Goal: Task Accomplishment & Management: Use online tool/utility

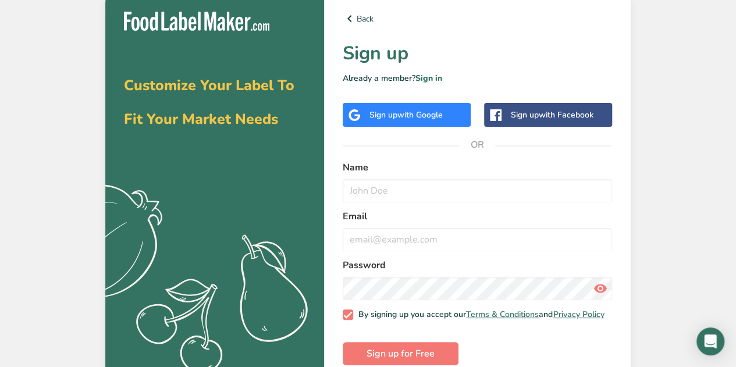
scroll to position [23, 0]
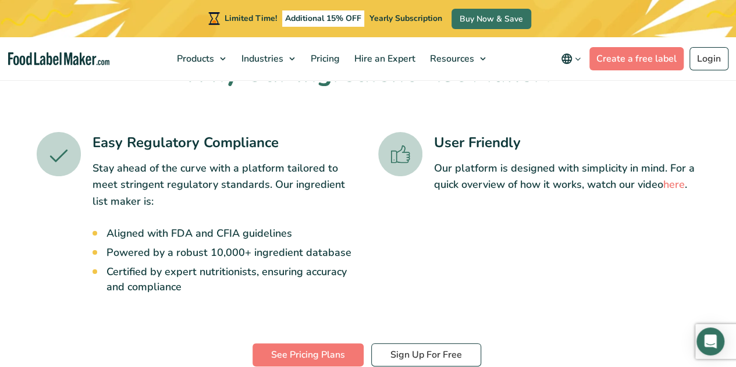
scroll to position [337, 0]
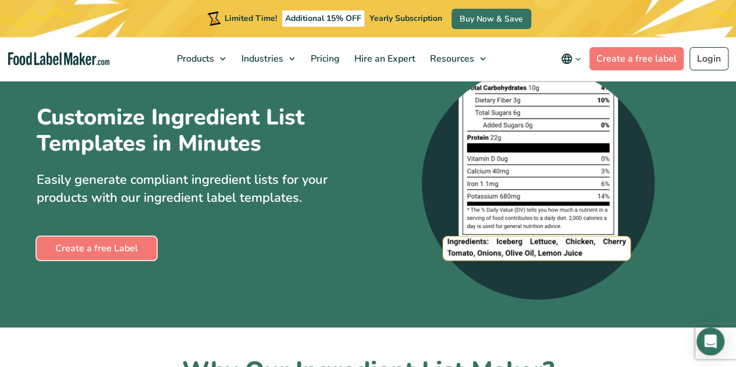
click at [91, 260] on link "Create a free Label" at bounding box center [97, 248] width 120 height 23
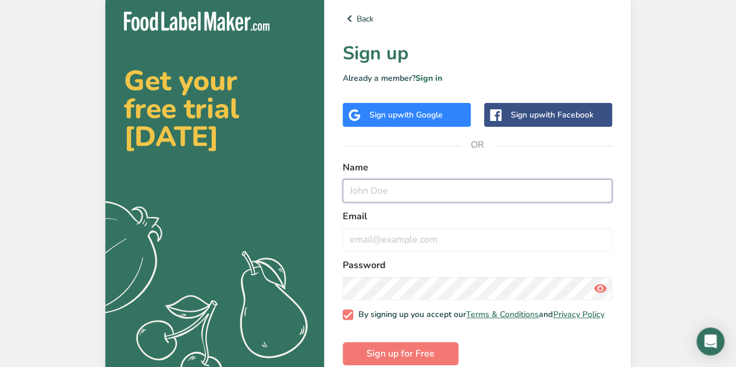
click at [408, 191] on input "text" at bounding box center [477, 190] width 269 height 23
type input "[PERSON_NAME]"
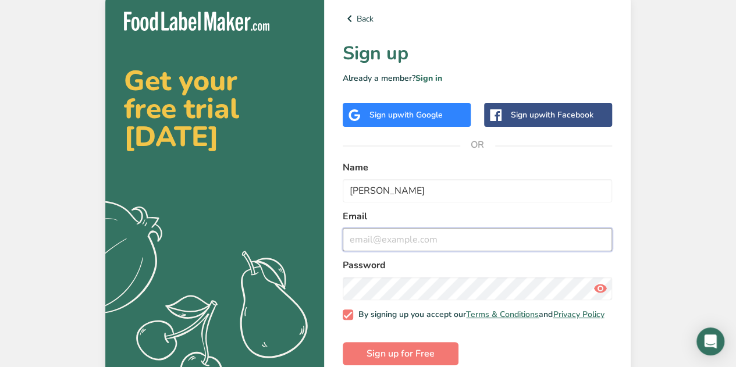
click at [403, 237] on input "email" at bounding box center [477, 239] width 269 height 23
type input "[EMAIL_ADDRESS][DOMAIN_NAME]"
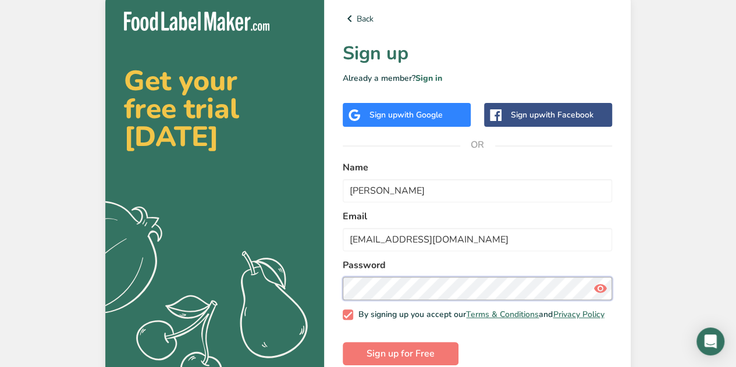
scroll to position [23, 0]
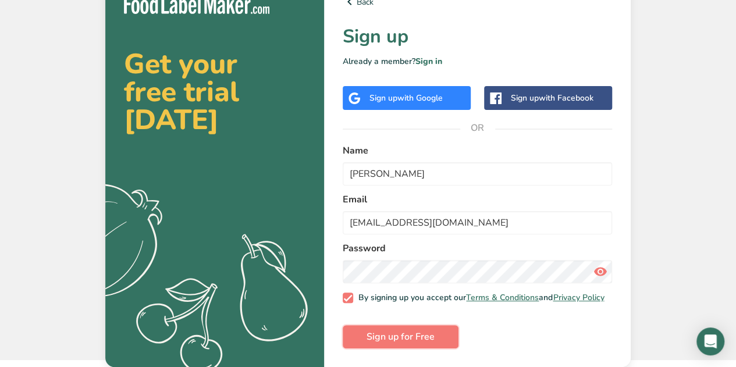
click at [410, 335] on span "Sign up for Free" at bounding box center [401, 337] width 68 height 14
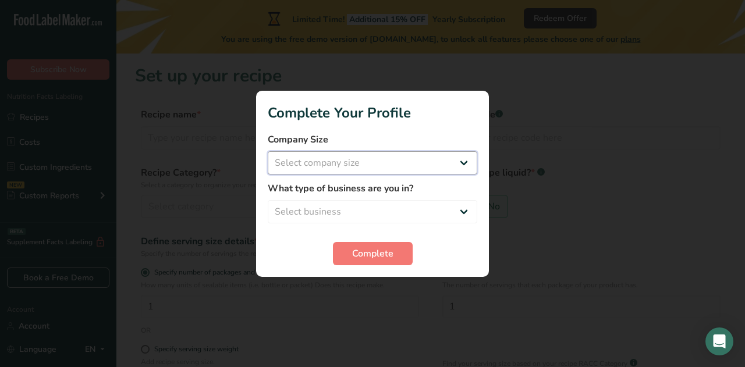
click at [388, 160] on select "Select company size Fewer than 10 Employees 10 to 50 Employees 51 to 500 Employ…" at bounding box center [372, 162] width 209 height 23
select select "1"
click at [268, 151] on select "Select company size Fewer than 10 Employees 10 to 50 Employees 51 to 500 Employ…" at bounding box center [372, 162] width 209 height 23
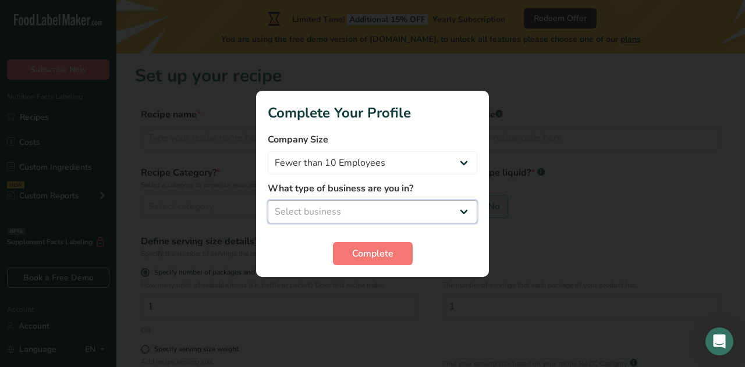
click at [365, 207] on select "Select business Packaged Food Manufacturer Restaurant & Cafe Bakery Meal Plans …" at bounding box center [372, 211] width 209 height 23
select select "8"
click at [268, 200] on select "Select business Packaged Food Manufacturer Restaurant & Cafe Bakery Meal Plans …" at bounding box center [372, 211] width 209 height 23
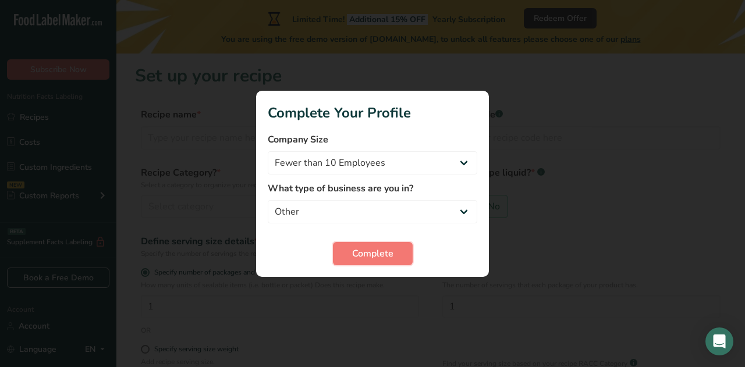
click at [357, 257] on span "Complete" at bounding box center [372, 254] width 41 height 14
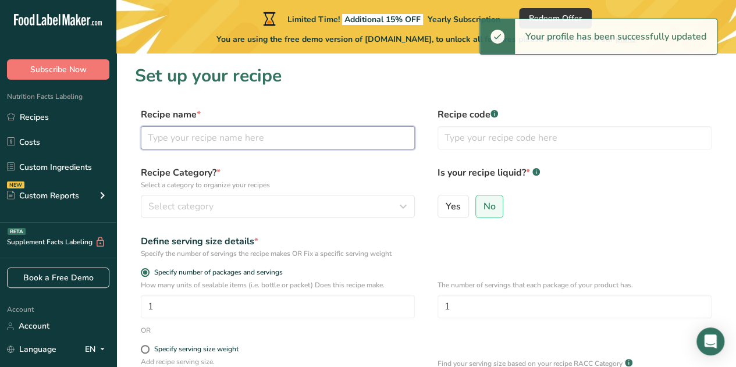
click at [229, 136] on input "text" at bounding box center [278, 137] width 274 height 23
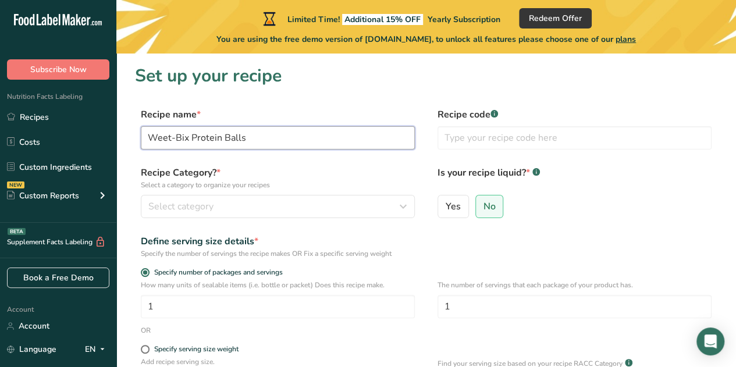
type input "Weet-Bix Protein Balls"
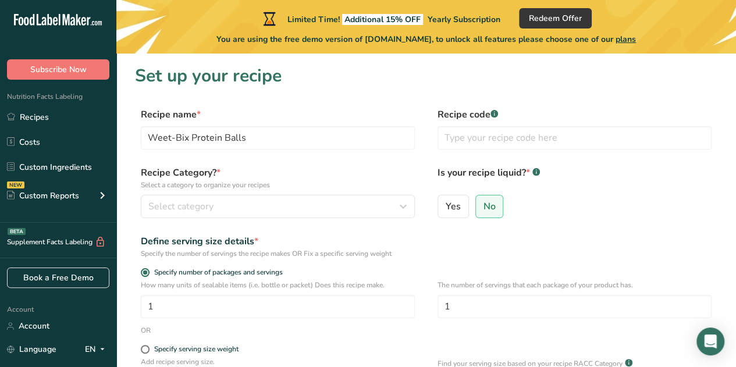
click at [489, 208] on span "No" at bounding box center [490, 207] width 12 height 12
click at [484, 208] on input "No" at bounding box center [480, 206] width 8 height 8
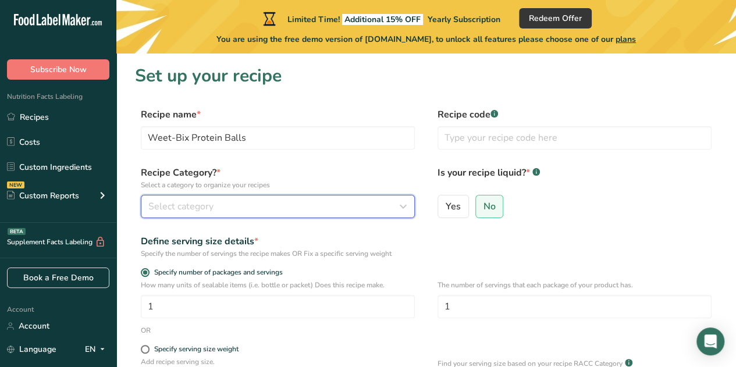
click at [301, 204] on div "Select category" at bounding box center [274, 207] width 252 height 14
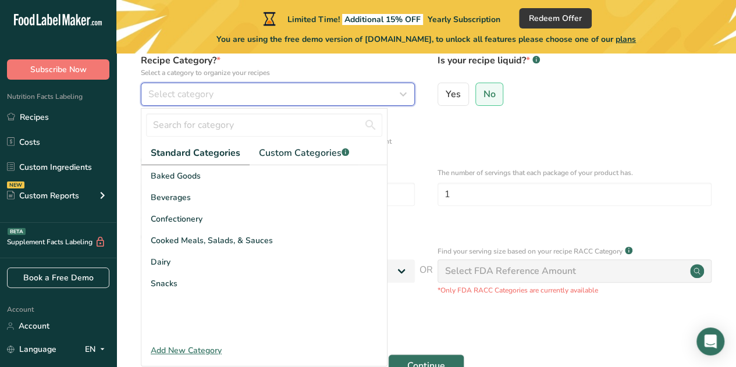
scroll to position [113, 0]
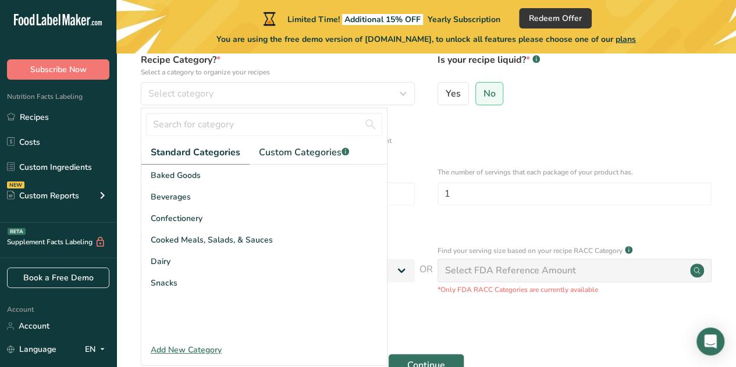
click at [235, 284] on div "Snacks" at bounding box center [264, 283] width 246 height 22
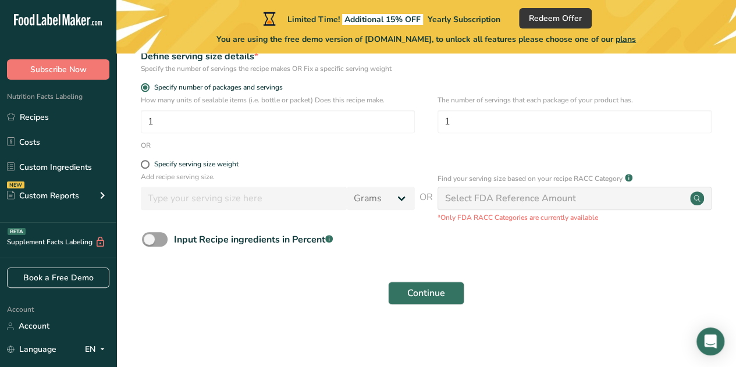
scroll to position [127, 0]
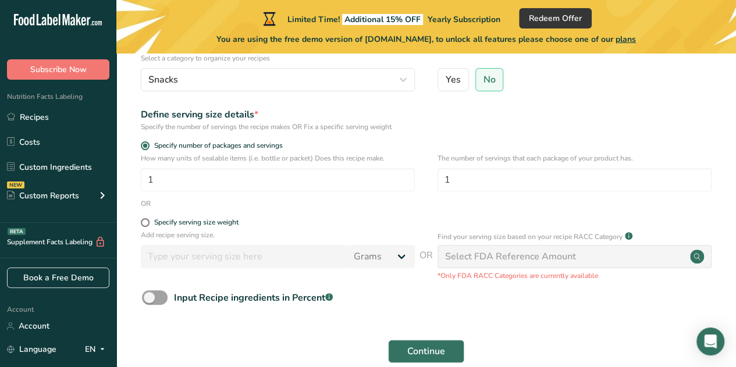
click at [432, 168] on div "How many units of sealable items (i.e. bottle or packet) Does this recipe make.…" at bounding box center [426, 175] width 582 height 45
click at [497, 177] on input "1" at bounding box center [575, 179] width 274 height 23
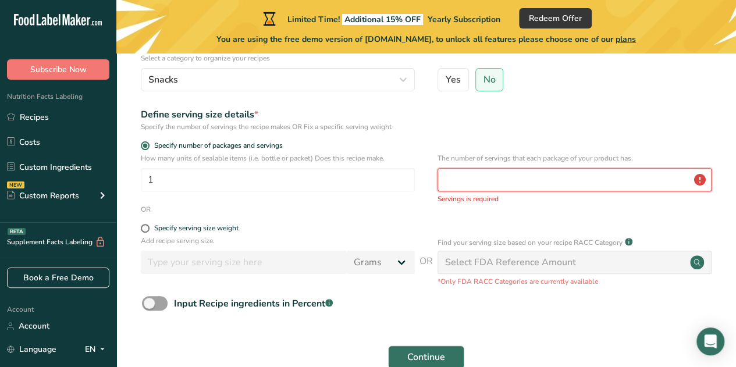
type input "1"
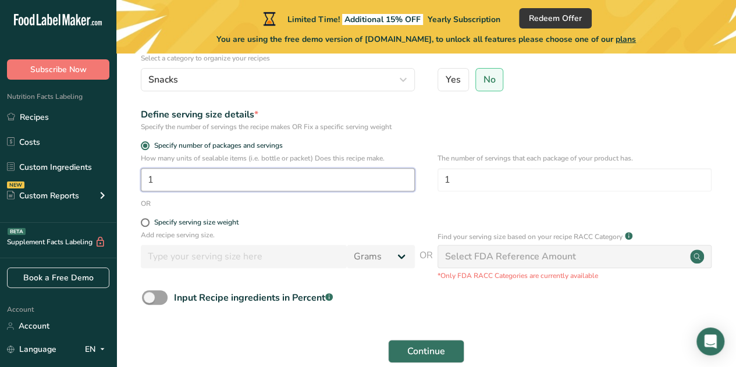
click at [243, 176] on input "1" at bounding box center [278, 179] width 274 height 23
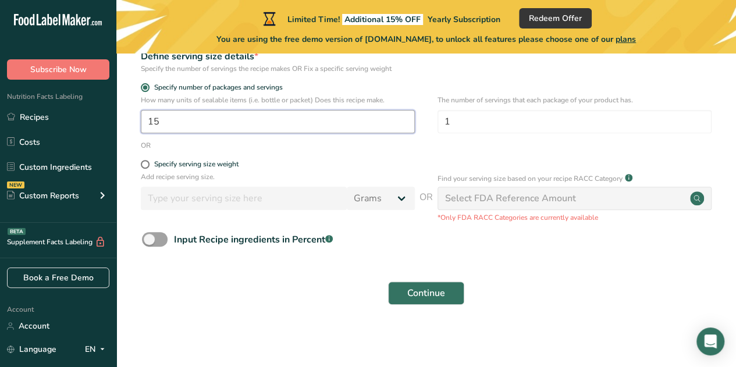
type input "15"
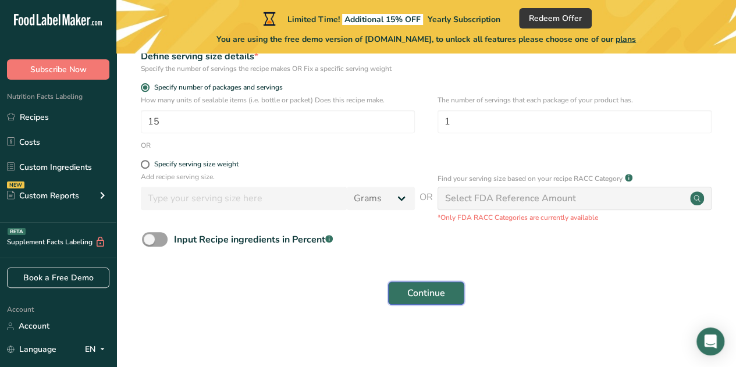
click at [440, 293] on span "Continue" at bounding box center [426, 293] width 38 height 14
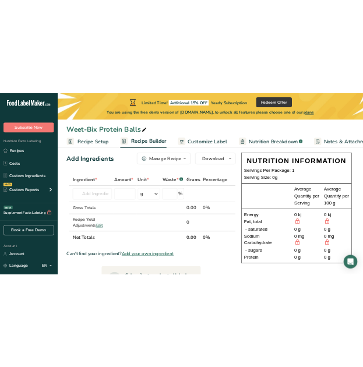
scroll to position [13, 0]
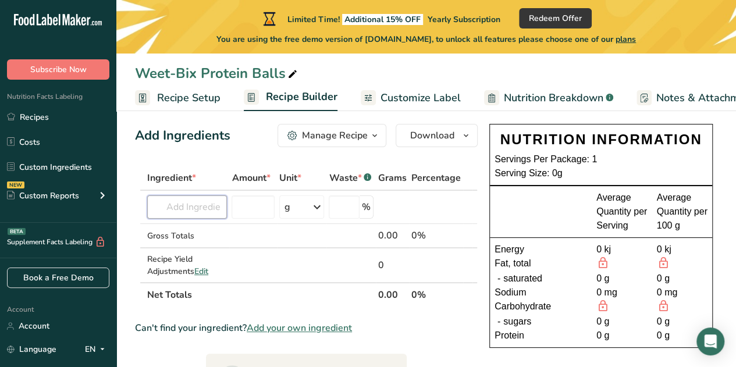
click at [184, 215] on input "text" at bounding box center [187, 207] width 80 height 23
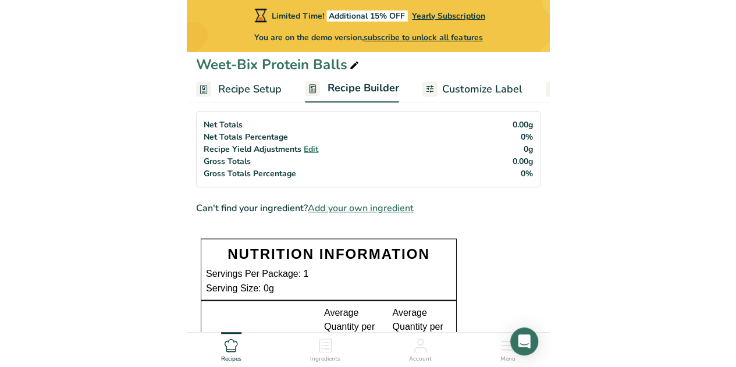
scroll to position [0, 0]
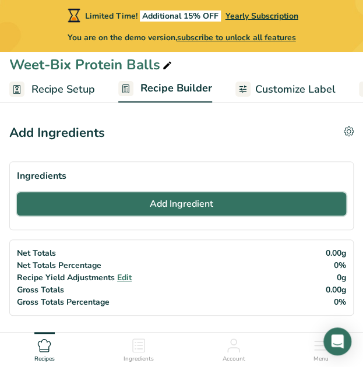
click at [139, 201] on button "Add Ingredient" at bounding box center [181, 203] width 329 height 23
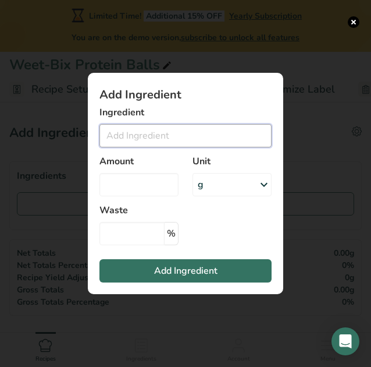
click at [138, 136] on input "Add ingredient modal" at bounding box center [186, 135] width 172 height 23
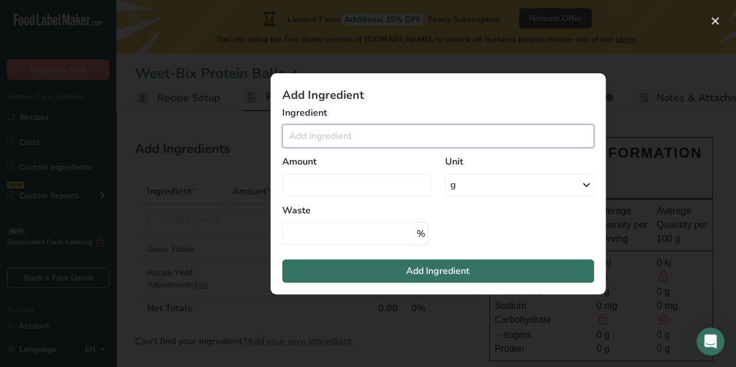
click at [368, 136] on input "Add ingredient modal" at bounding box center [438, 136] width 312 height 23
type input "Weet-Bix"
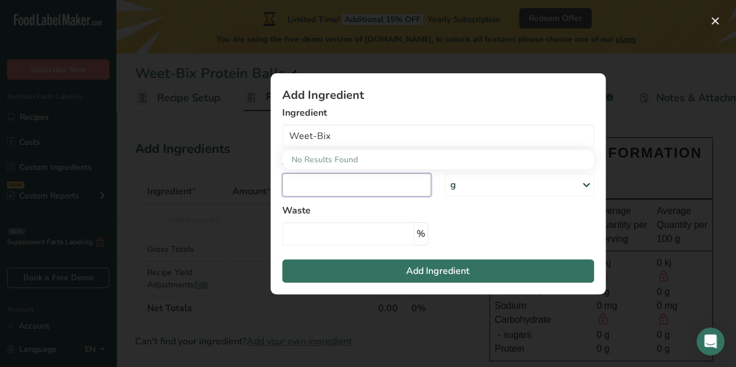
click at [351, 183] on input "Add ingredient modal" at bounding box center [356, 184] width 149 height 23
click at [470, 190] on div "g" at bounding box center [519, 184] width 149 height 23
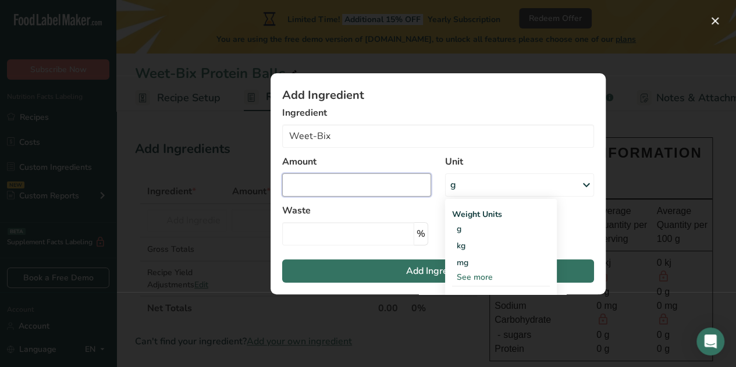
click at [356, 184] on input "Add ingredient modal" at bounding box center [356, 184] width 149 height 23
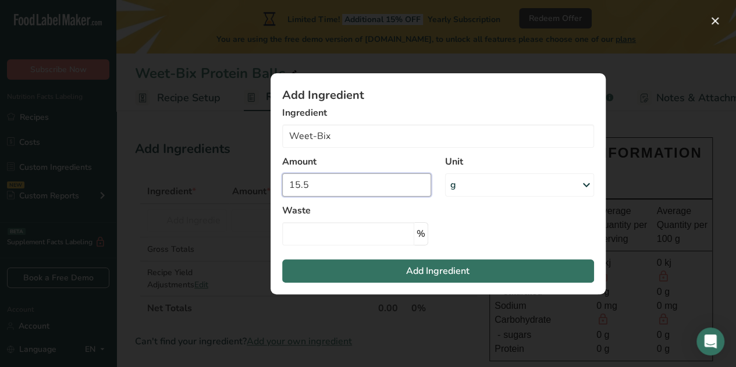
type input "15.5"
click at [394, 268] on button "Add Ingredient" at bounding box center [438, 271] width 312 height 23
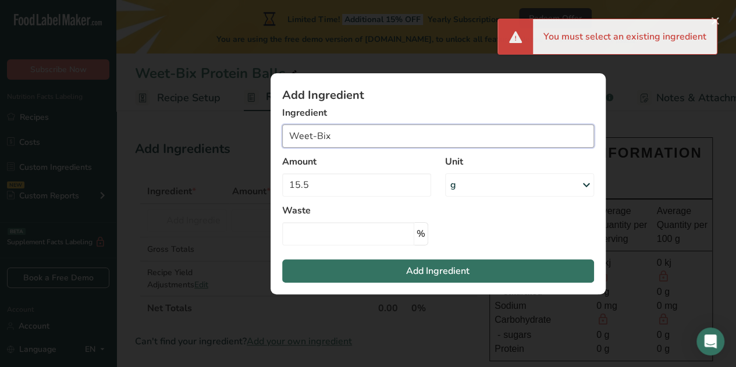
click at [385, 132] on input "Weet-Bix" at bounding box center [438, 136] width 312 height 23
drag, startPoint x: 372, startPoint y: 136, endPoint x: 271, endPoint y: 134, distance: 100.7
click at [271, 134] on section "Add Ingredient Ingredient Weet-Bix No Results Found Amount 15.5 Unit g Weight U…" at bounding box center [438, 183] width 335 height 221
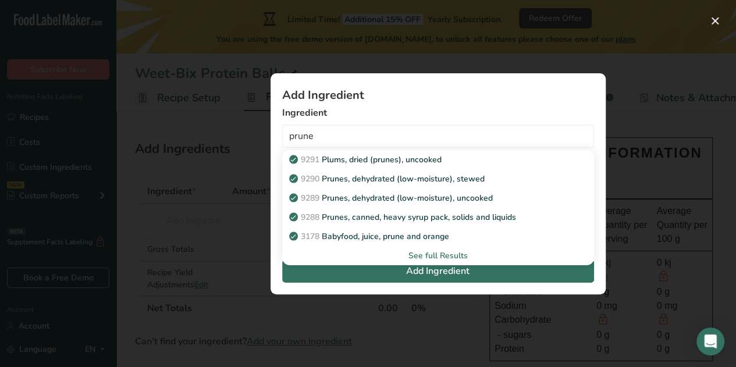
click at [360, 163] on p "9291 Plums, dried (prunes), uncooked" at bounding box center [367, 160] width 150 height 12
type input "Plums, dried (prunes), uncooked"
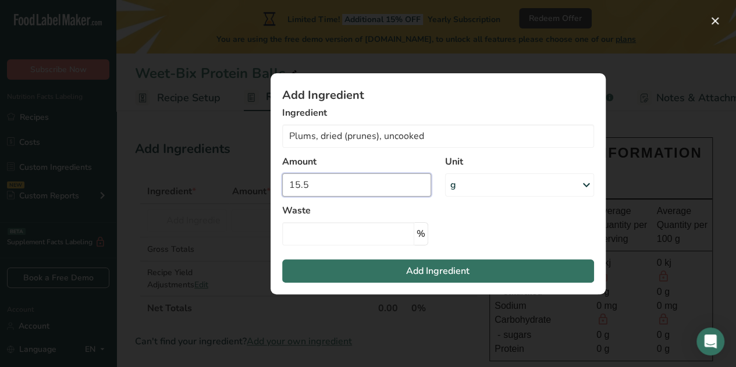
click at [342, 184] on input "15.5" at bounding box center [356, 184] width 149 height 23
drag, startPoint x: 342, startPoint y: 184, endPoint x: 267, endPoint y: 191, distance: 75.3
click at [267, 191] on div "Add Ingredient Ingredient Plums, dried (prunes), uncooked 9291 Plums, dried (pr…" at bounding box center [438, 184] width 372 height 258
click at [472, 188] on div "g" at bounding box center [519, 184] width 149 height 23
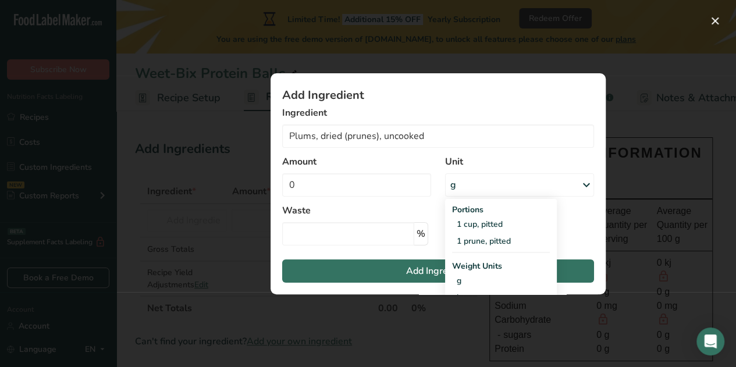
click at [482, 224] on div "1 cup, pitted" at bounding box center [501, 224] width 98 height 17
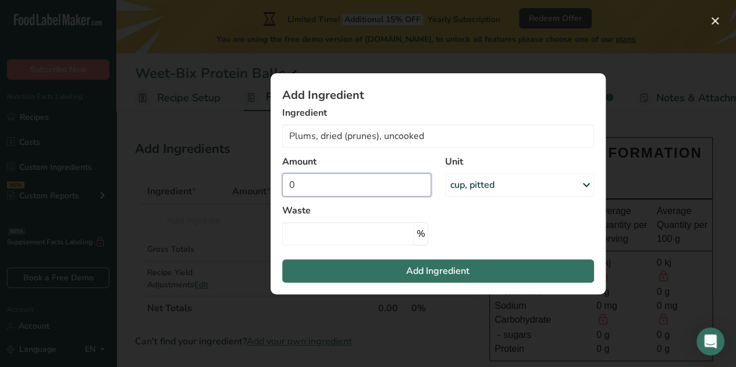
click at [369, 183] on input "0" at bounding box center [356, 184] width 149 height 23
type input "1"
click at [389, 273] on button "Add Ingredient" at bounding box center [438, 271] width 312 height 23
type input "1"
type input "0"
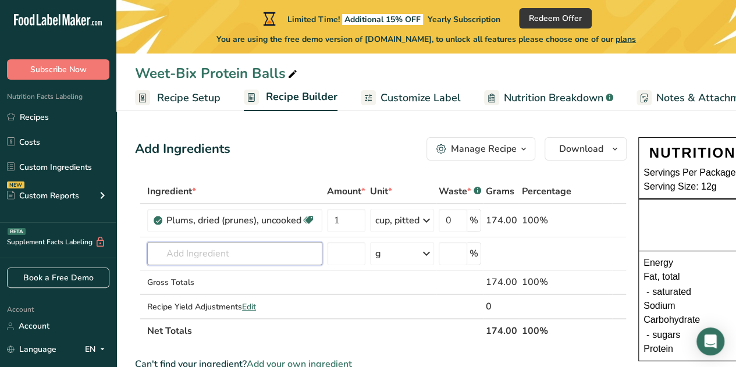
click at [273, 257] on input "text" at bounding box center [234, 253] width 175 height 23
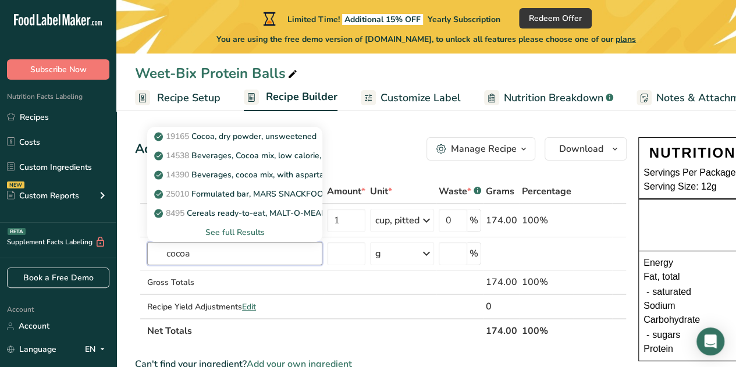
type input "cocoa"
click at [254, 134] on p "19165 Cocoa, dry powder, unsweetened" at bounding box center [237, 136] width 160 height 12
type input "Cocoa, dry powder, unsweetened"
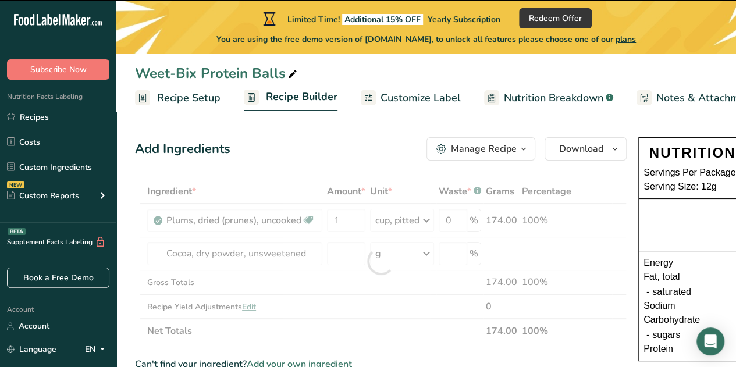
type input "0"
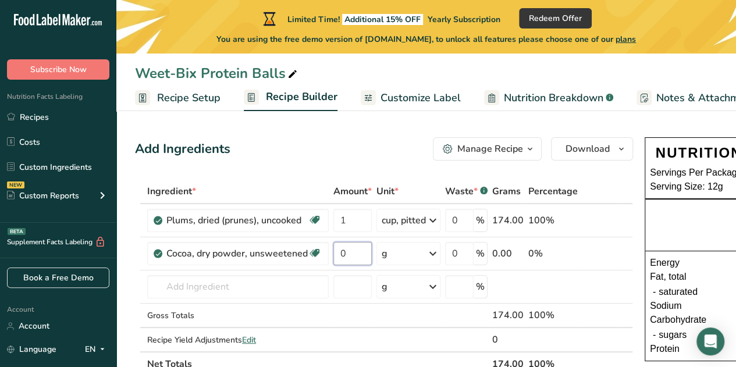
click at [357, 252] on input "0" at bounding box center [352, 253] width 38 height 23
type input "2"
click at [398, 252] on div "Ingredient * Amount * Unit * Waste * .a-a{fill:#347362;}.b-a{fill:#fff;} Grams …" at bounding box center [384, 277] width 498 height 197
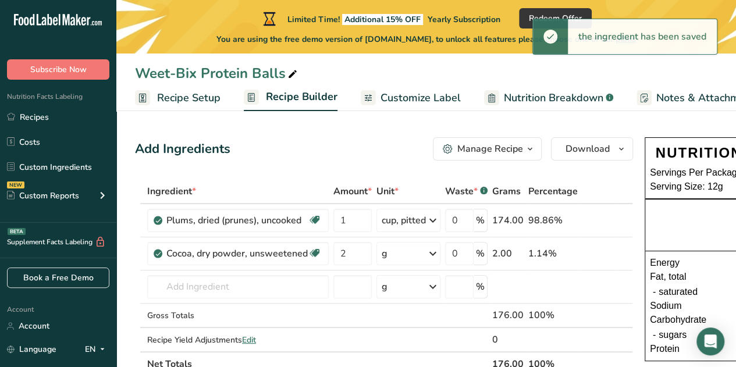
click at [429, 255] on icon at bounding box center [433, 253] width 14 height 21
click at [421, 309] on div "1 tbsp" at bounding box center [432, 309] width 98 height 17
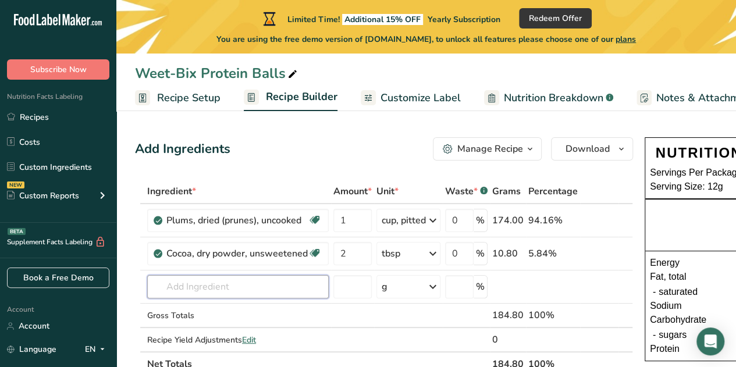
click at [223, 282] on input "text" at bounding box center [238, 286] width 182 height 23
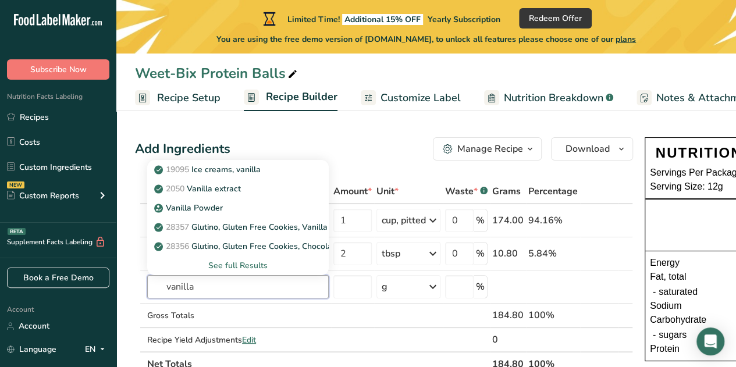
type input "vanilla"
click at [228, 187] on p "2050 Vanilla extract" at bounding box center [199, 189] width 84 height 12
type input "Vanilla extract"
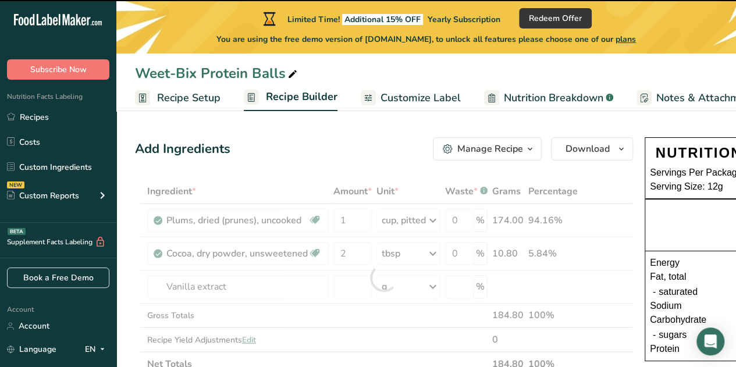
type input "0"
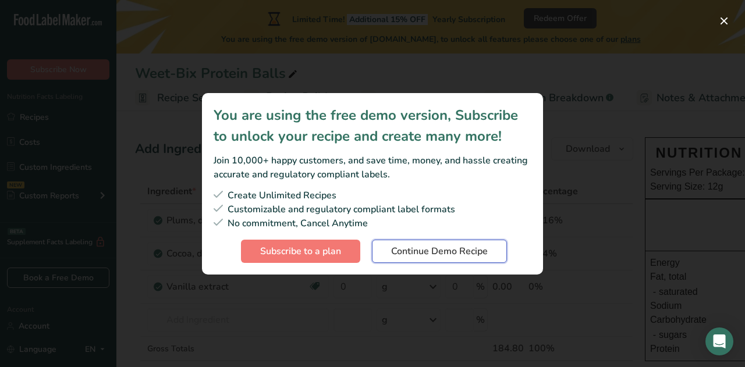
click at [427, 250] on span "Continue Demo Recipe" at bounding box center [439, 251] width 97 height 14
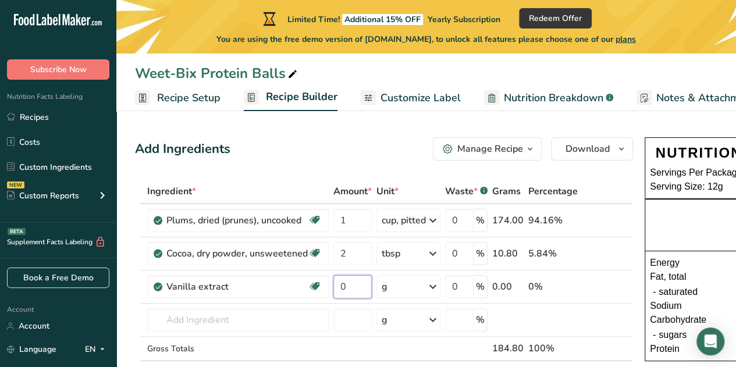
click at [353, 290] on input "0" at bounding box center [352, 286] width 38 height 23
type input "1"
click at [414, 289] on div "Ingredient * Amount * Unit * Waste * .a-a{fill:#347362;}.b-a{fill:#fff;} Grams …" at bounding box center [384, 294] width 498 height 230
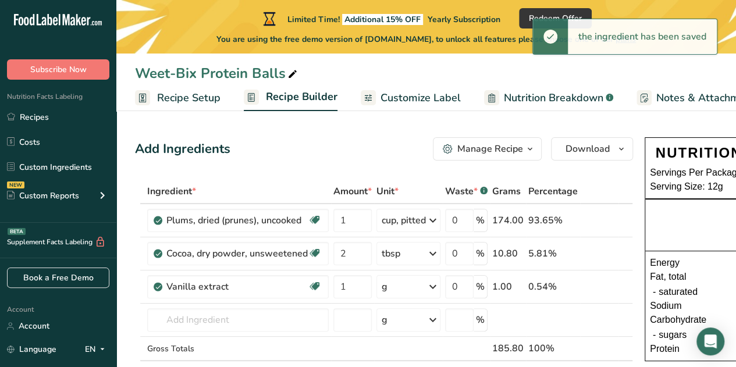
click at [426, 286] on icon at bounding box center [433, 286] width 14 height 21
click at [414, 325] on div "1 tsp" at bounding box center [432, 326] width 98 height 17
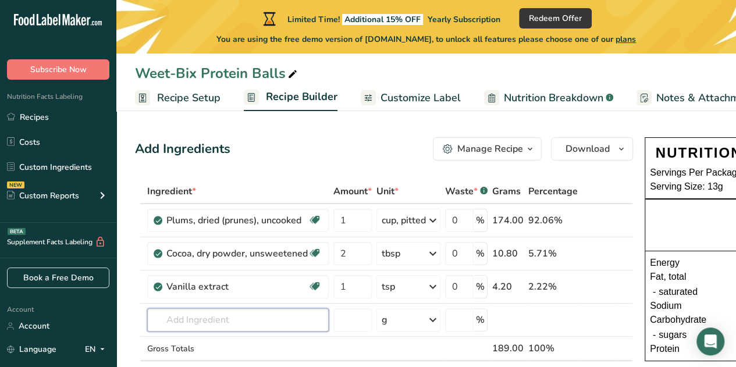
click at [215, 325] on input "text" at bounding box center [238, 319] width 182 height 23
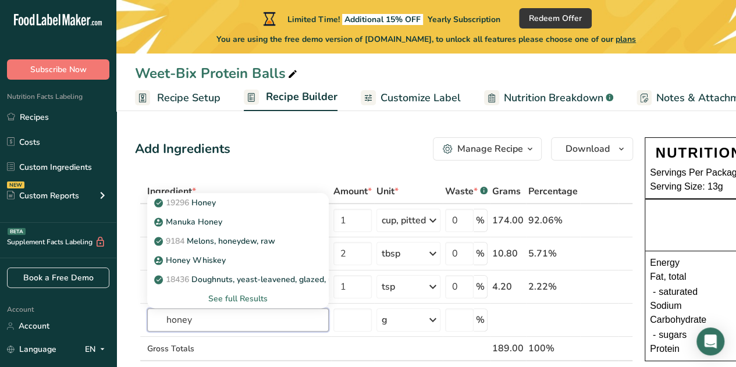
type input "honey"
click at [194, 201] on p "19296 Honey" at bounding box center [186, 203] width 59 height 12
type input "Honey"
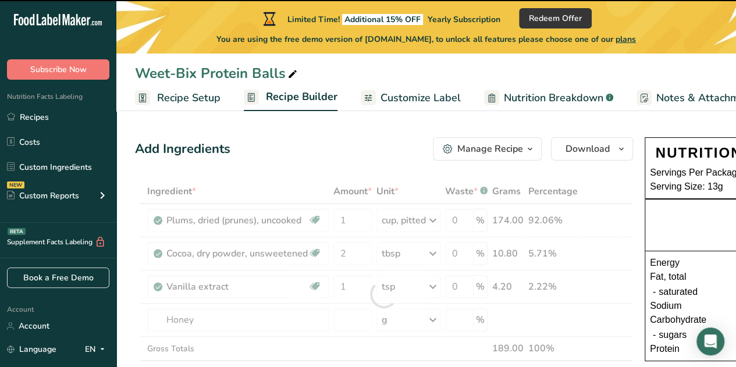
type input "0"
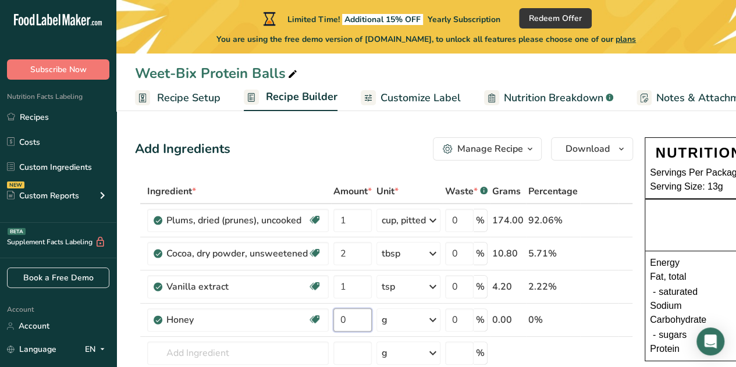
click at [354, 317] on input "0" at bounding box center [352, 319] width 38 height 23
type input "2"
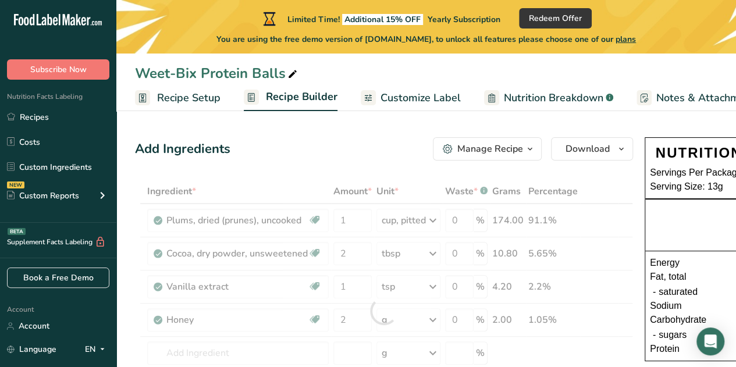
click at [411, 320] on div "Ingredient * Amount * Unit * Waste * .a-a{fill:#347362;}.b-a{fill:#fff;} Grams …" at bounding box center [384, 311] width 498 height 264
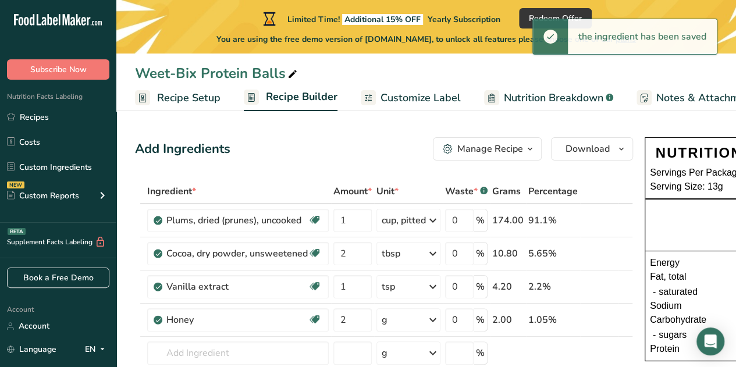
click at [420, 320] on div "g" at bounding box center [408, 319] width 64 height 23
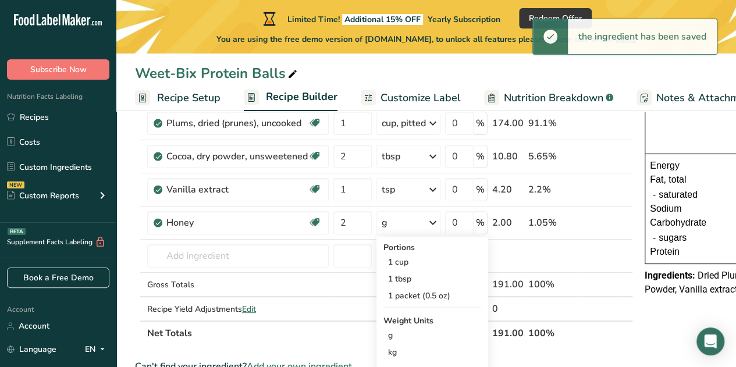
scroll to position [98, 0]
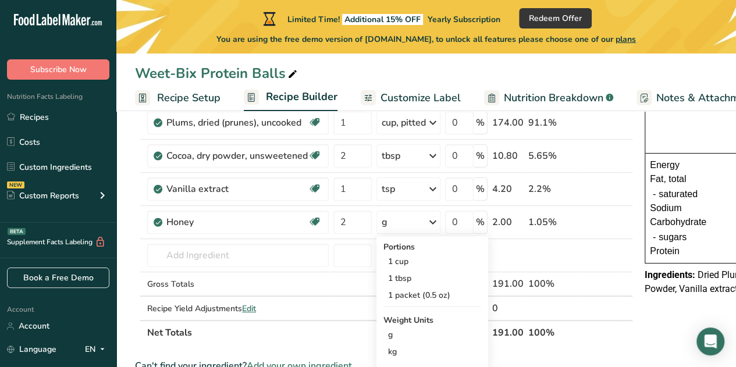
click at [413, 274] on div "1 tbsp" at bounding box center [432, 278] width 98 height 17
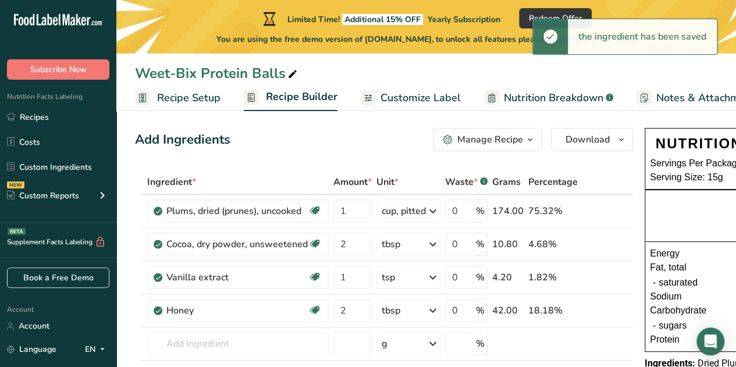
scroll to position [1, 0]
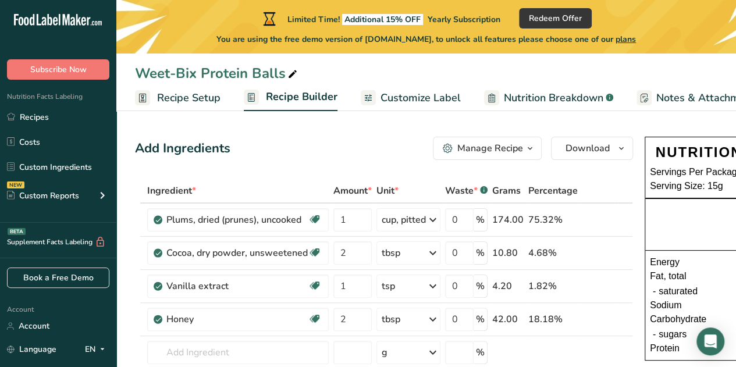
click at [474, 189] on span "*" at bounding box center [476, 191] width 4 height 14
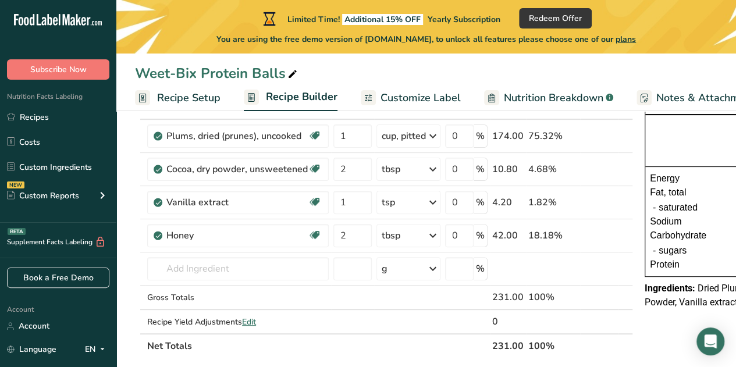
scroll to position [87, 0]
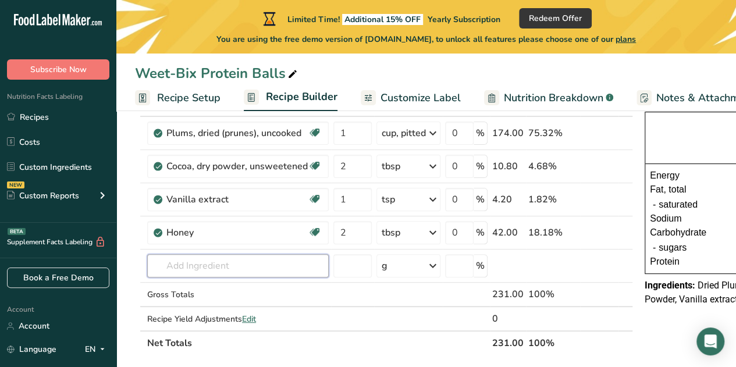
click at [301, 269] on input "text" at bounding box center [238, 265] width 182 height 23
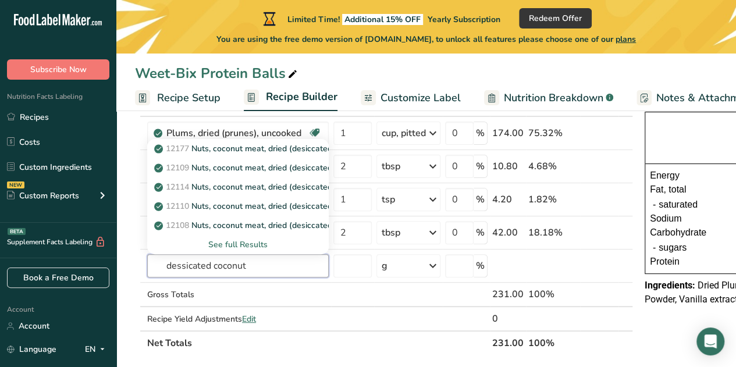
type input "dessicated coconut"
click at [247, 243] on div "See full Results" at bounding box center [238, 245] width 163 height 12
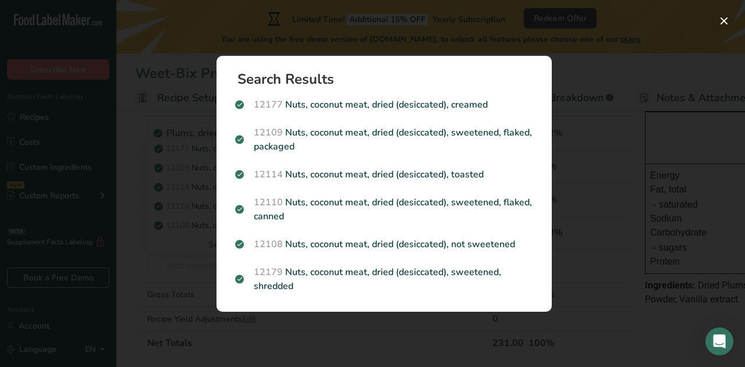
click at [337, 276] on p "12179 Nuts, coconut meat, dried (desiccated), sweetened, shredded" at bounding box center [384, 279] width 298 height 28
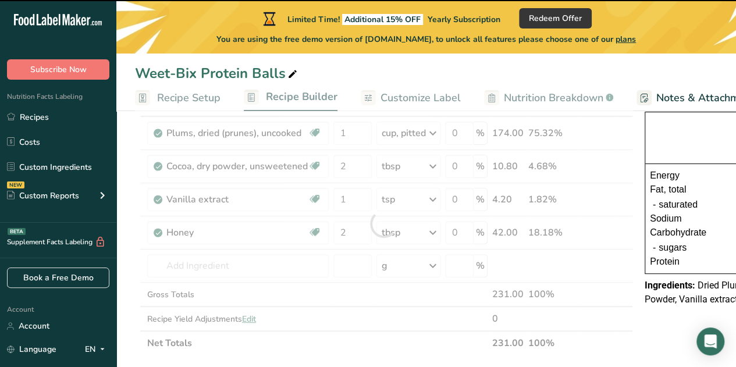
type input "0"
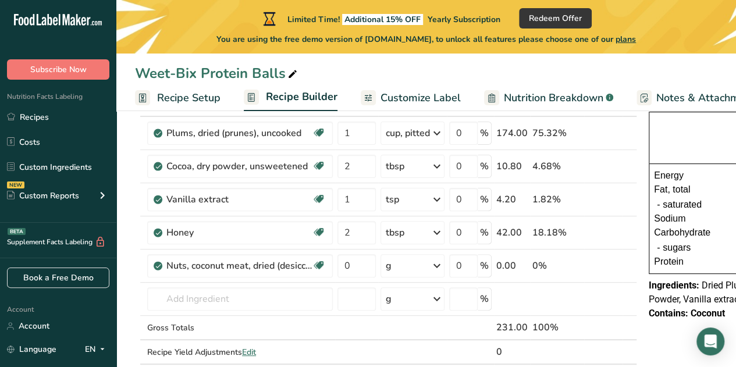
click at [394, 268] on div "g" at bounding box center [413, 265] width 64 height 23
click at [403, 308] on div "1 cup, shredded" at bounding box center [437, 305] width 98 height 17
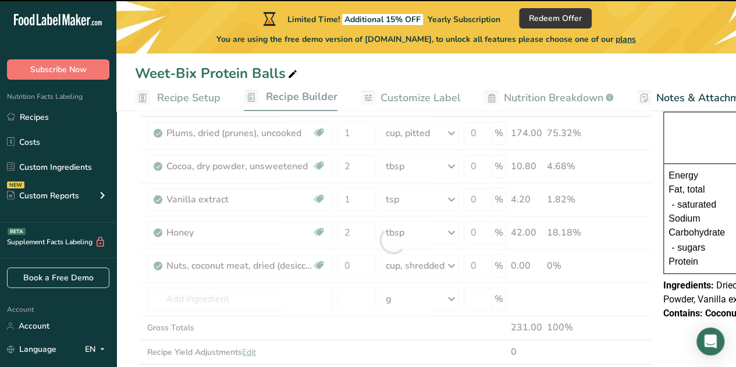
click at [361, 268] on div at bounding box center [393, 240] width 517 height 297
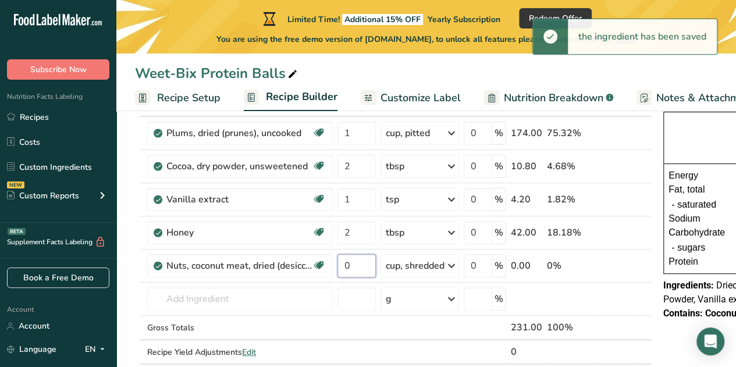
click at [354, 261] on input "0" at bounding box center [356, 265] width 38 height 23
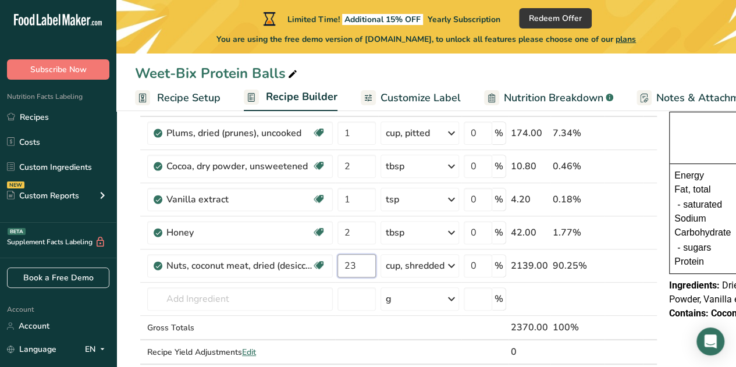
type input "2"
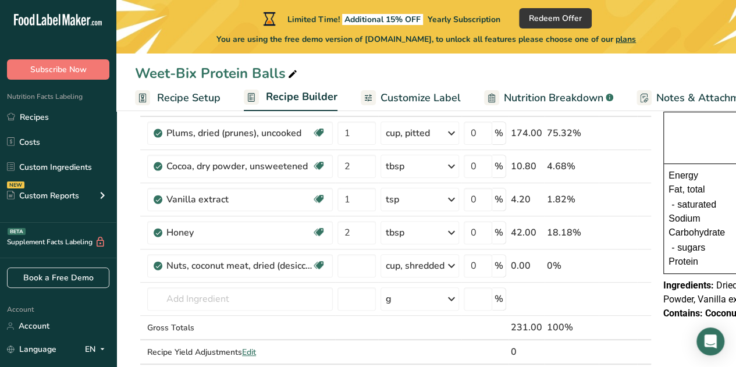
type input "0"
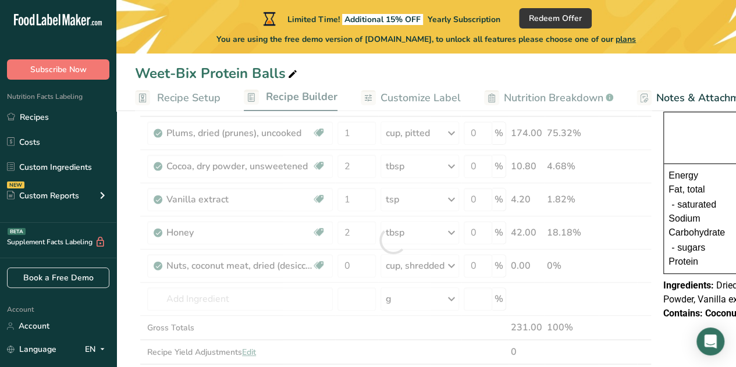
click at [403, 262] on div "Ingredient * Amount * Unit * Waste * .a-a{fill:#347362;}.b-a{fill:#fff;} Grams …" at bounding box center [393, 240] width 517 height 297
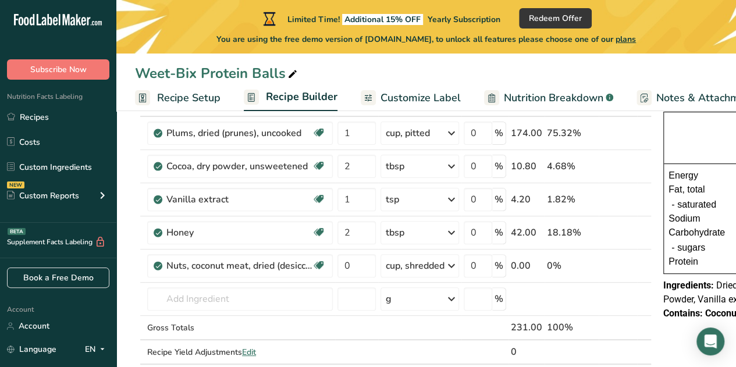
click at [412, 264] on div "cup, shredded" at bounding box center [415, 266] width 59 height 14
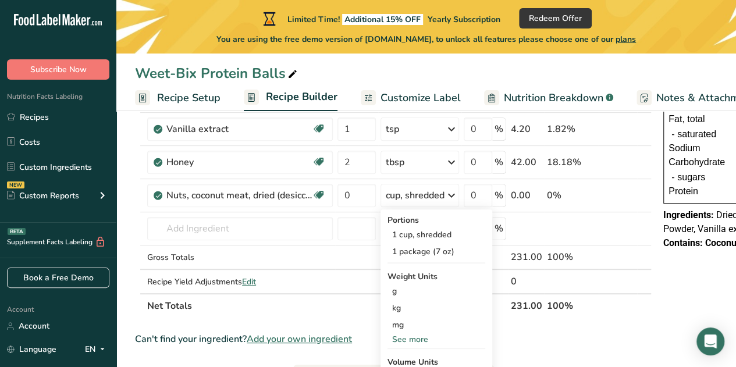
scroll to position [159, 0]
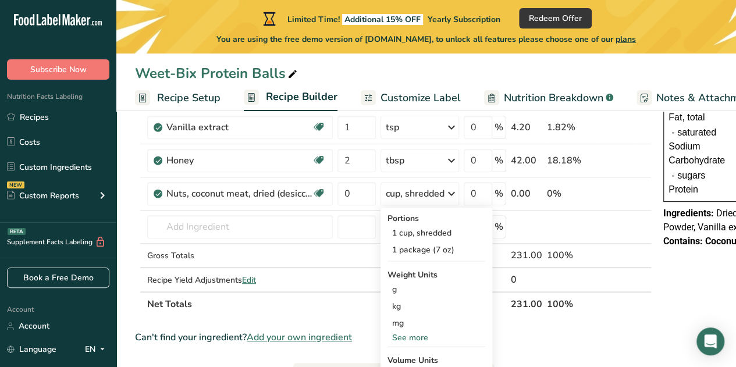
click at [404, 286] on div "g" at bounding box center [437, 289] width 98 height 17
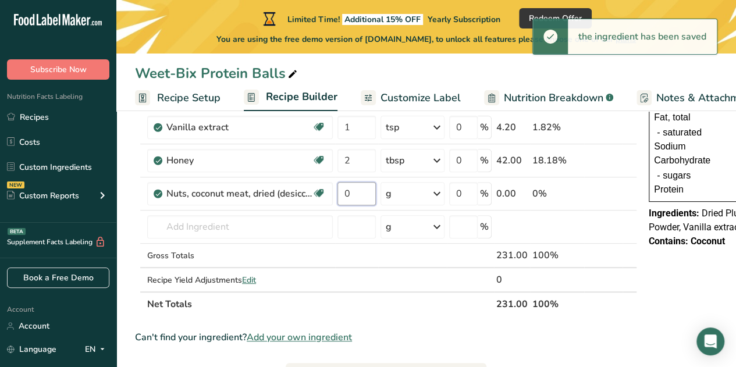
click at [359, 196] on input "0" at bounding box center [356, 193] width 38 height 23
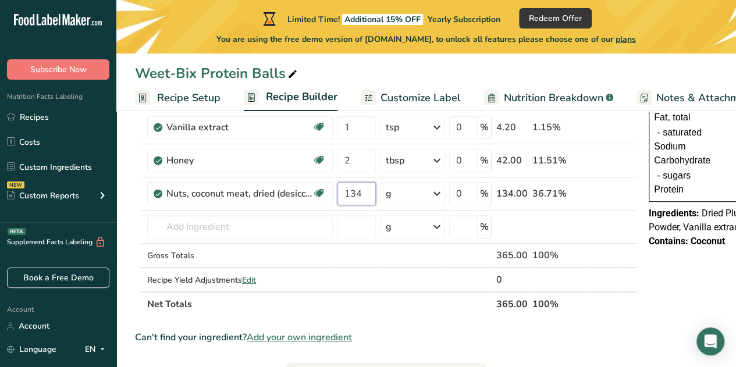
type input "134"
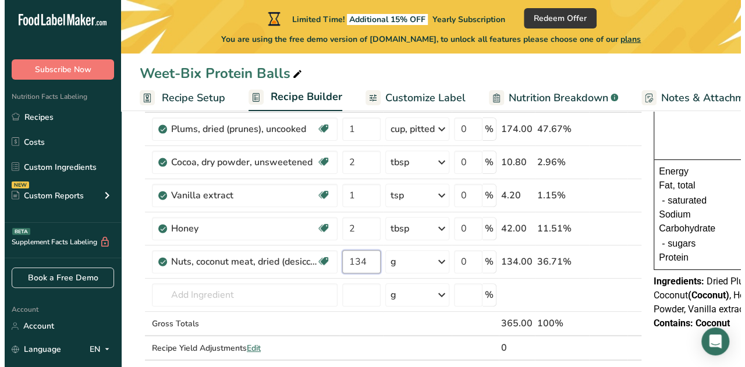
scroll to position [115, 0]
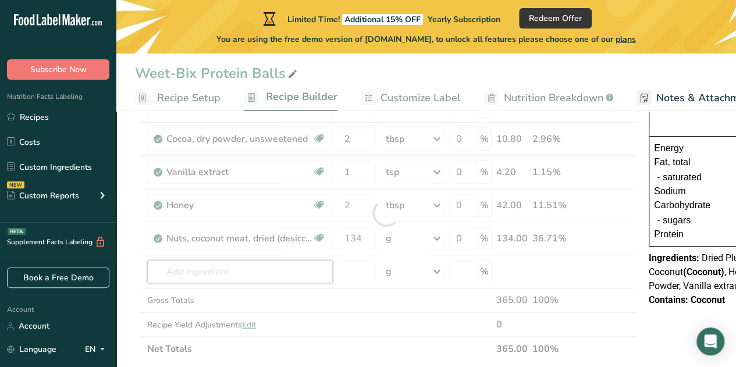
click at [258, 271] on div "Ingredient * Amount * Unit * Waste * .a-a{fill:#347362;}.b-a{fill:#fff;} Grams …" at bounding box center [386, 213] width 502 height 297
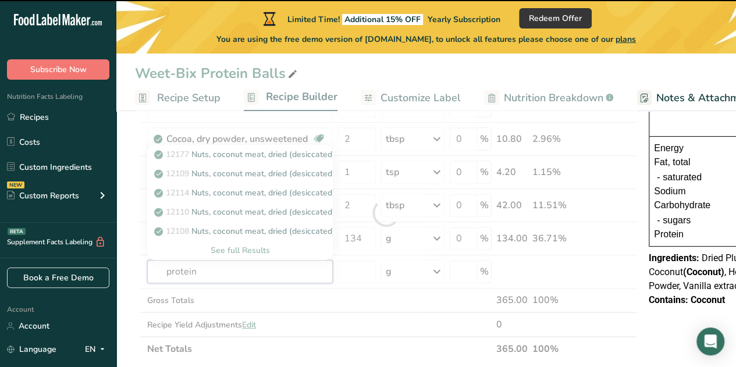
type input "protein"
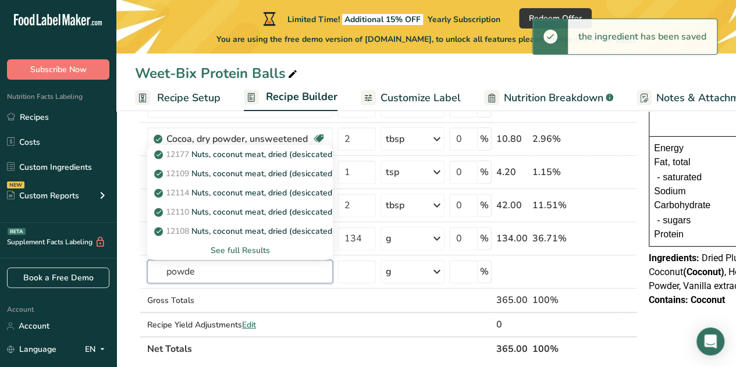
type input "powder"
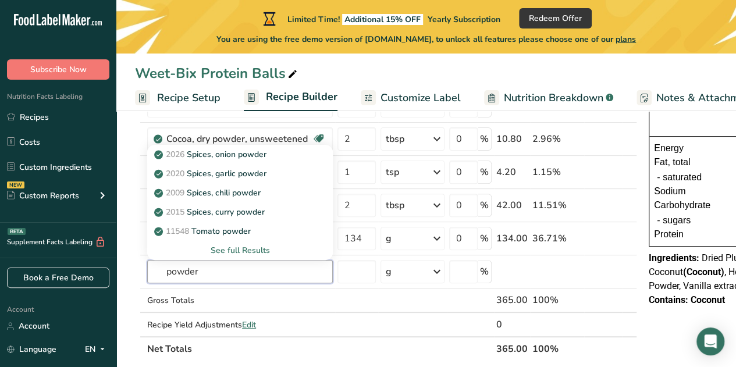
drag, startPoint x: 215, startPoint y: 268, endPoint x: 144, endPoint y: 269, distance: 71.6
click at [144, 269] on tr "powder 2026 Spices, onion powder 2020 Spices, garlic powder 2009 Spices, chili …" at bounding box center [386, 271] width 501 height 33
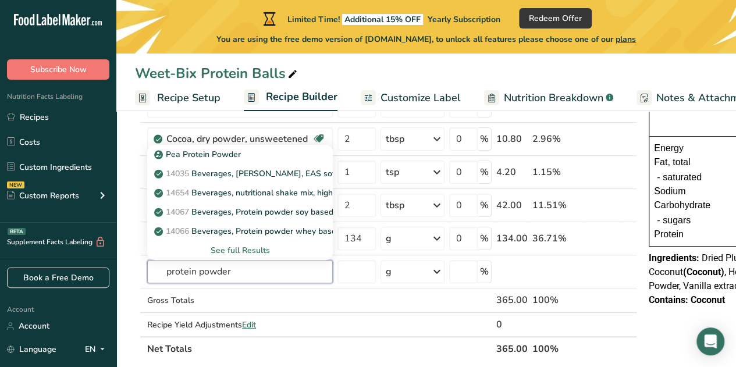
type input "protein powder"
click at [227, 250] on div "See full Results" at bounding box center [240, 250] width 167 height 12
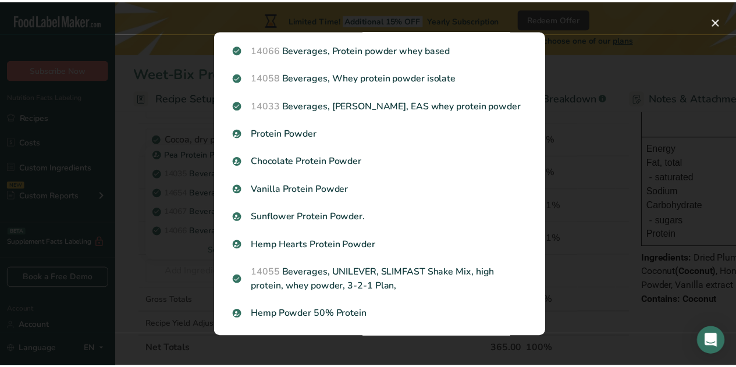
scroll to position [142, 0]
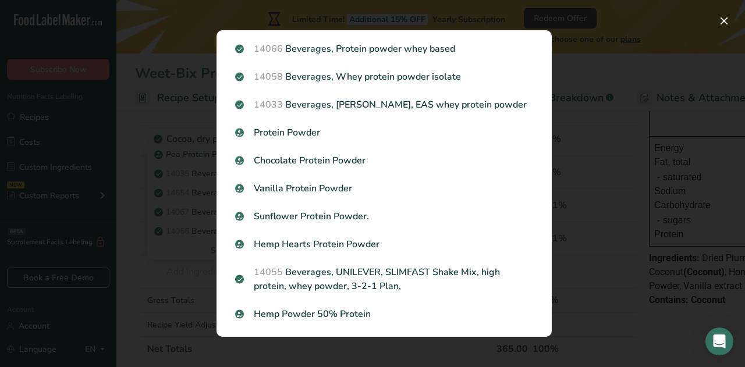
click at [313, 180] on div "Vanilla Protein Powder" at bounding box center [384, 189] width 312 height 28
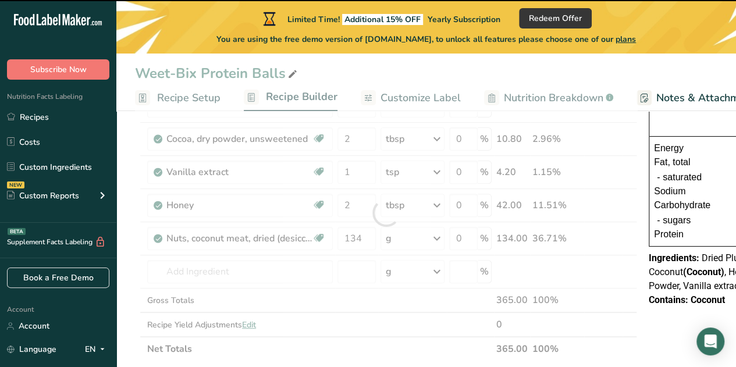
type input "0"
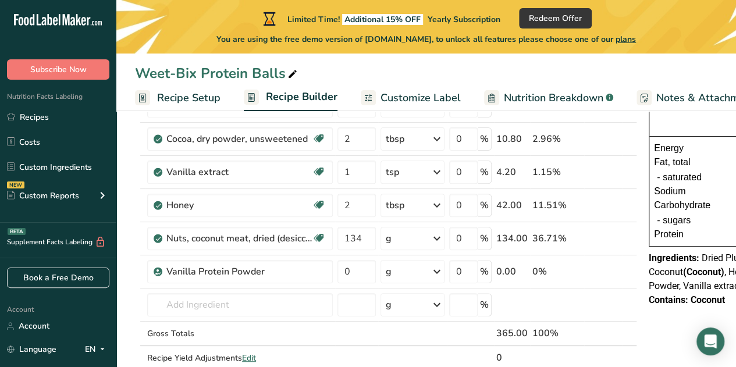
click at [399, 270] on div "g" at bounding box center [413, 271] width 64 height 23
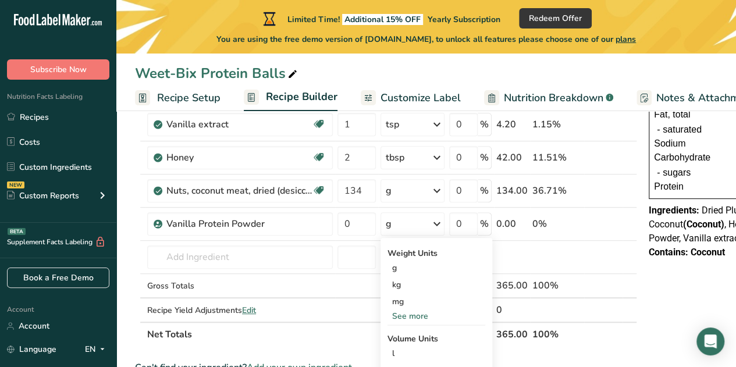
scroll to position [163, 0]
click at [416, 310] on div "See more" at bounding box center [437, 316] width 98 height 12
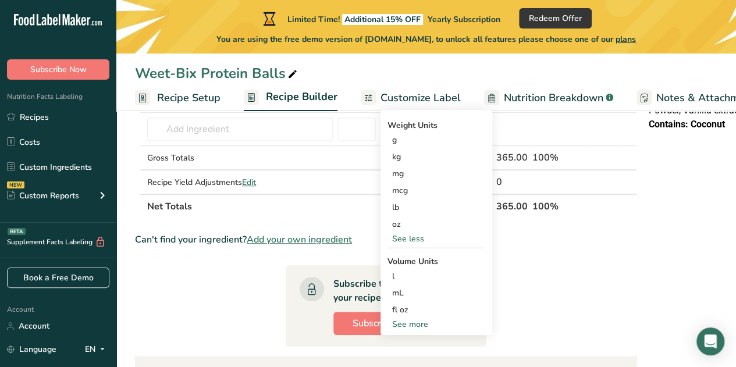
scroll to position [291, 0]
click at [406, 325] on div "See more" at bounding box center [437, 324] width 98 height 12
select select "22"
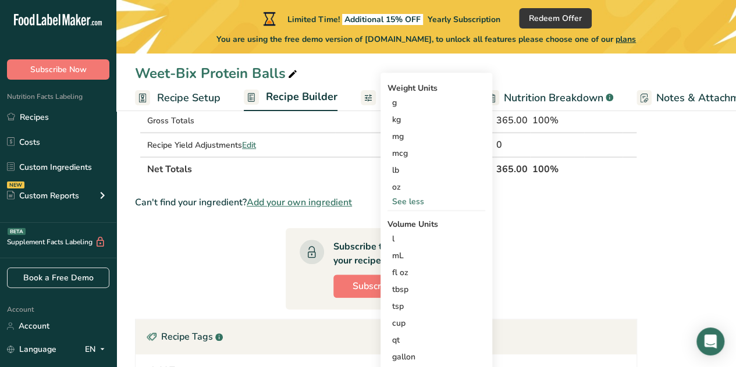
scroll to position [342, 0]
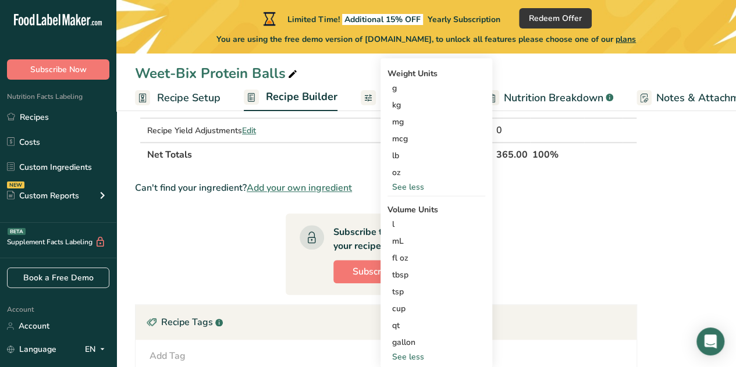
click at [417, 274] on div "tbsp" at bounding box center [436, 275] width 88 height 12
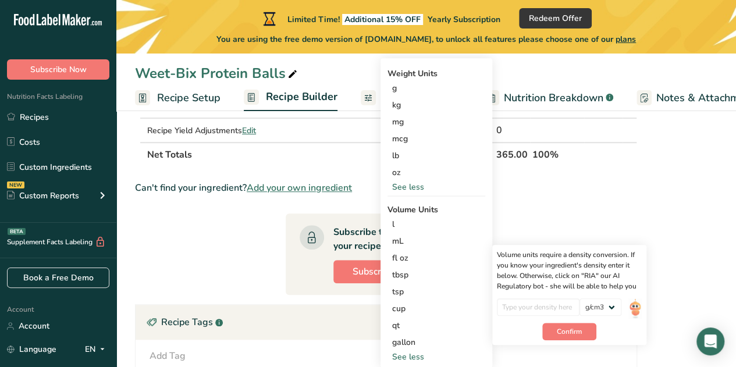
click at [400, 273] on div "tbsp" at bounding box center [436, 275] width 88 height 12
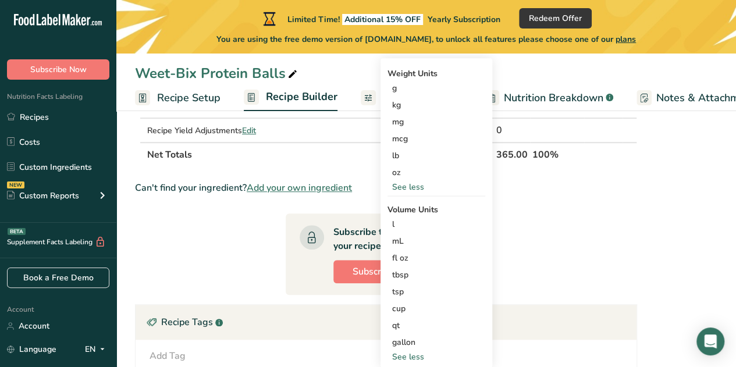
click at [396, 270] on div "tbsp" at bounding box center [436, 275] width 88 height 12
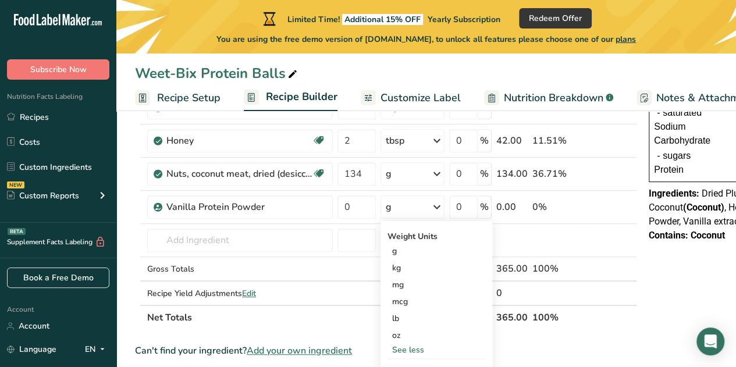
scroll to position [178, 0]
